Goal: Information Seeking & Learning: Learn about a topic

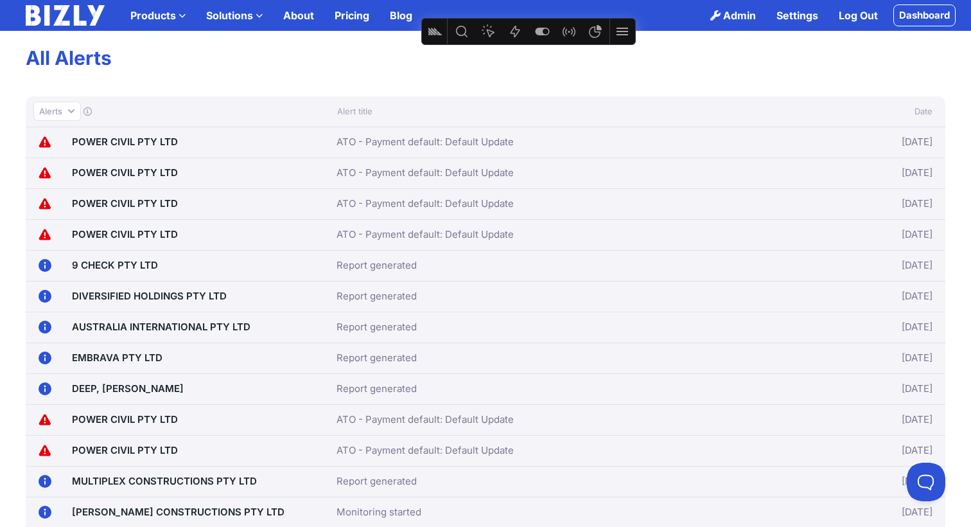
click at [116, 143] on link "POWER CIVIL PTY LTD" at bounding box center [125, 141] width 106 height 12
